Goal: Check status

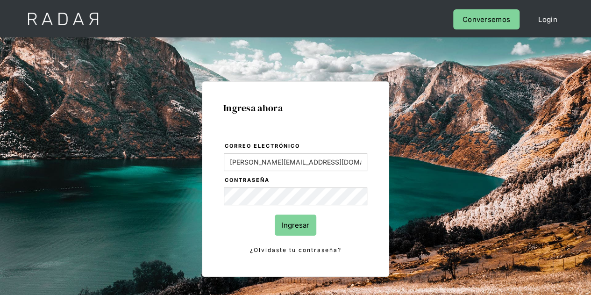
click at [289, 222] on input "Ingresar" at bounding box center [295, 224] width 42 height 21
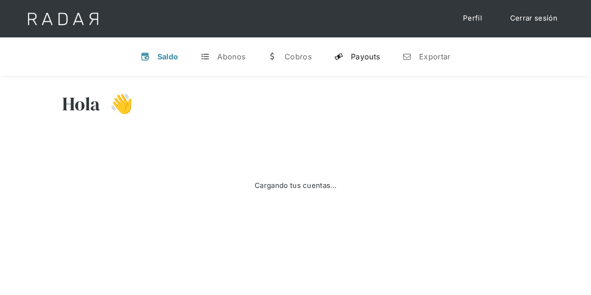
click at [370, 57] on div "Payouts" at bounding box center [365, 56] width 29 height 9
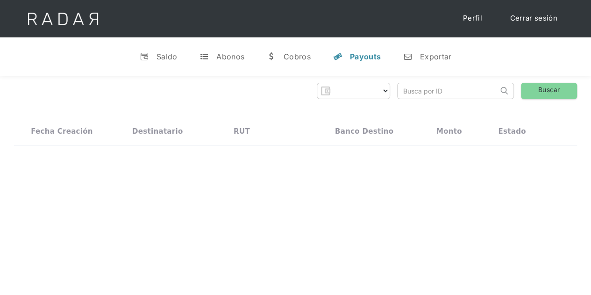
select select "prontopaga"
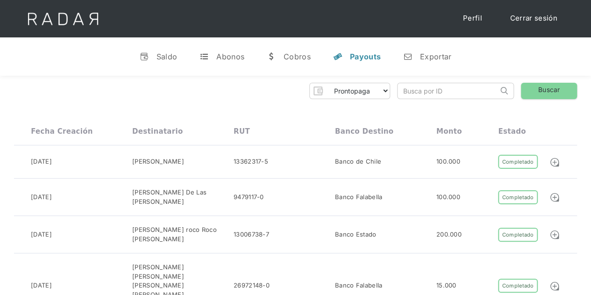
click at [414, 85] on input "search" at bounding box center [447, 90] width 100 height 15
paste input "293bf4f9-875f-4679-a0ae-5cb98d63ad5b"
type input "293bf4f9-875f-4679-a0ae-5cb98d63ad5b"
click at [551, 84] on link "Buscar" at bounding box center [549, 91] width 56 height 16
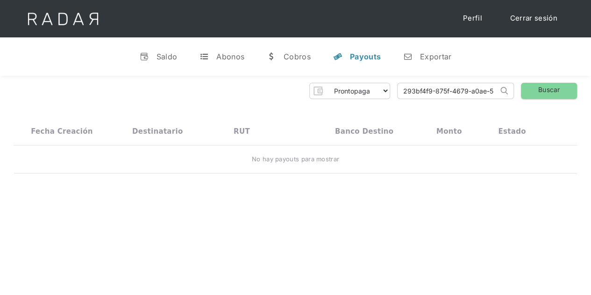
click at [402, 91] on input "293bf4f9-875f-4679-a0ae-5cb98d63ad5b" at bounding box center [447, 90] width 100 height 15
drag, startPoint x: 401, startPoint y: 90, endPoint x: 540, endPoint y: 95, distance: 138.3
click at [540, 95] on div "Prontopaga Prontopaga 2 Thank you! Your submission has been received! Oops! Som…" at bounding box center [295, 91] width 563 height 16
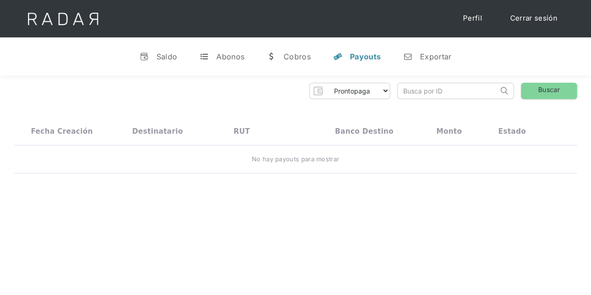
click at [444, 94] on input "search" at bounding box center [447, 90] width 100 height 15
paste input "d985cefd-fbcb-42e3-b658-ecad7daf7ac7"
type input "d985cefd-fbcb-42e3-b658-ecad7daf7ac7"
click at [547, 94] on link "Buscar" at bounding box center [549, 91] width 56 height 16
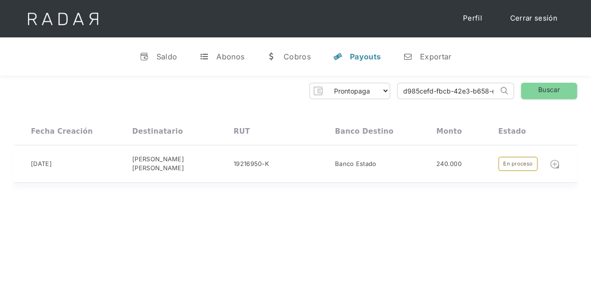
click at [556, 163] on img at bounding box center [554, 164] width 10 height 10
drag, startPoint x: 402, startPoint y: 92, endPoint x: 529, endPoint y: 96, distance: 127.5
click at [529, 96] on div "Prontopaga Prontopaga 2 Thank you! Your submission has been received! Oops! Som…" at bounding box center [295, 91] width 563 height 16
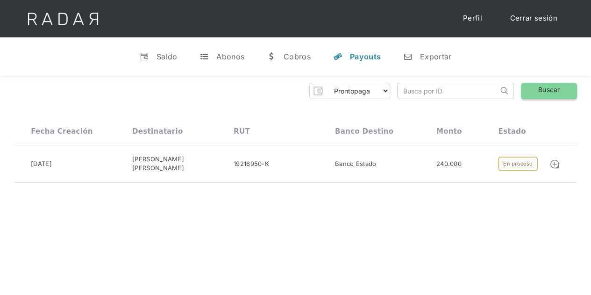
paste input "98c0fce8-ec76-4e85-9be6-58b852236496"
click at [540, 84] on link "Buscar" at bounding box center [549, 91] width 56 height 16
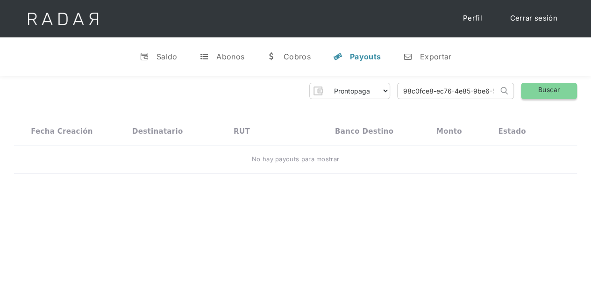
click at [548, 88] on link "Buscar" at bounding box center [549, 91] width 56 height 16
click at [490, 90] on input "98c0fce8-ec76-4e85-9be6-58b852236496" at bounding box center [447, 90] width 100 height 15
type input "-58b852236496"
drag, startPoint x: 457, startPoint y: 95, endPoint x: 381, endPoint y: 96, distance: 76.6
click at [381, 96] on div "Prontopaga Prontopaga 2 Thank you! Your submission has been received! Oops! Som…" at bounding box center [295, 91] width 563 height 16
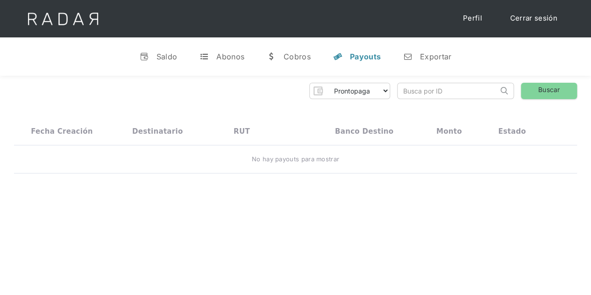
paste input "3ffcdd9b-d6df-423d-a10e-4c34cb7caacf"
click at [553, 85] on link "Buscar" at bounding box center [549, 91] width 56 height 16
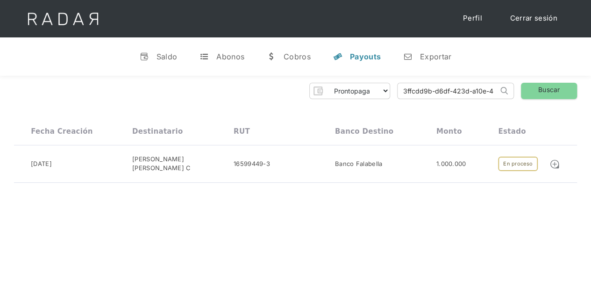
click at [448, 91] on input "3ffcdd9b-d6df-423d-a10e-4c34cb7caacf" at bounding box center [447, 90] width 100 height 15
type input "-423d-a10e-4c34cb7caacf"
drag, startPoint x: 486, startPoint y: 91, endPoint x: 302, endPoint y: 83, distance: 184.6
click at [302, 83] on div "Prontopaga Prontopaga 2 Thank you! Your submission has been received! Oops! Som…" at bounding box center [295, 91] width 563 height 16
paste input "352e38d9-6692-447e-9c20-35668e83874e"
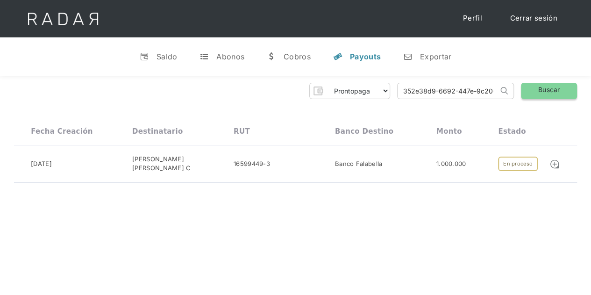
click at [539, 91] on link "Buscar" at bounding box center [549, 91] width 56 height 16
drag, startPoint x: 406, startPoint y: 90, endPoint x: 543, endPoint y: 91, distance: 137.3
click at [540, 91] on div "Prontopaga Prontopaga 2 Thank you! Your submission has been received! Oops! Som…" at bounding box center [295, 91] width 563 height 16
type input "3"
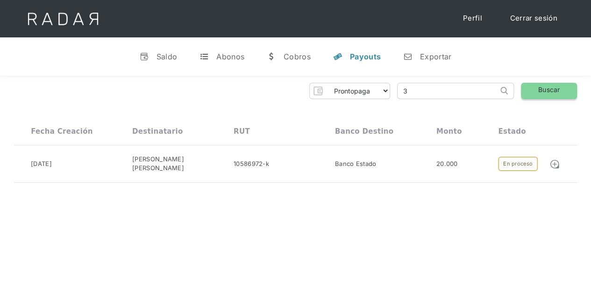
scroll to position [0, 0]
click at [449, 93] on input "3" at bounding box center [447, 90] width 100 height 15
paste input "293bf4f9-875f-4679-a0ae-5cb98d63ad5b"
type input "293bf4f9-875f-4679-a0ae-5cb98d63ad5b"
click at [533, 90] on link "Buscar" at bounding box center [549, 91] width 56 height 16
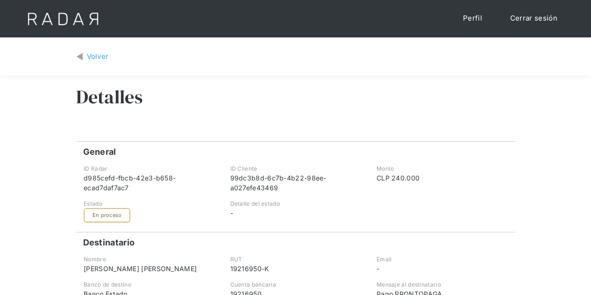
click at [92, 56] on div "Volver" at bounding box center [98, 56] width 22 height 11
